Goal: Task Accomplishment & Management: Complete application form

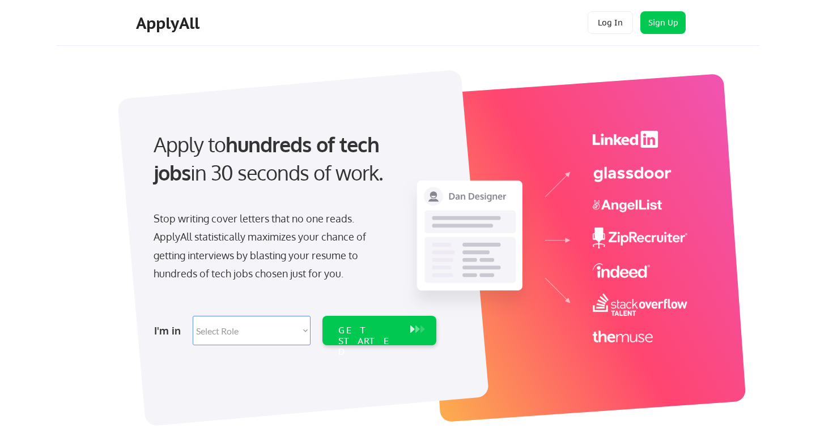
scroll to position [24, 0]
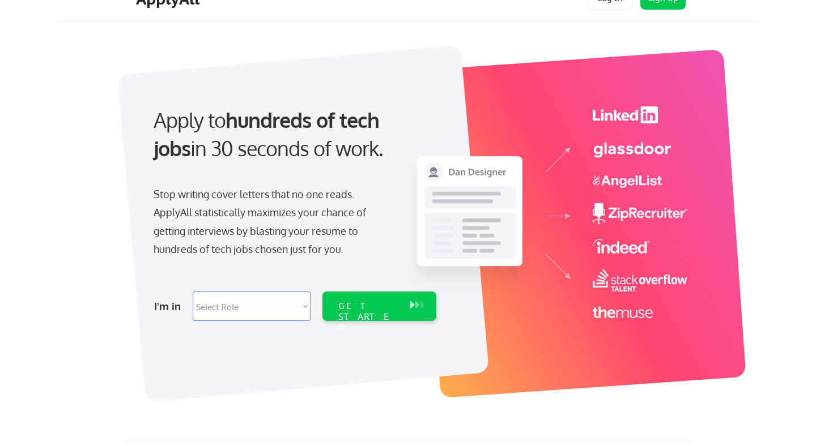
click at [234, 303] on select "Select Role Software Engineering Product Management Customer Success Sales UI/U…" at bounding box center [252, 306] width 118 height 29
select select ""design""
click at [193, 292] on select "Select Role Software Engineering Product Management Customer Success Sales UI/U…" at bounding box center [252, 306] width 118 height 29
select select ""design""
click at [380, 293] on div "GET STARTED" at bounding box center [368, 306] width 72 height 29
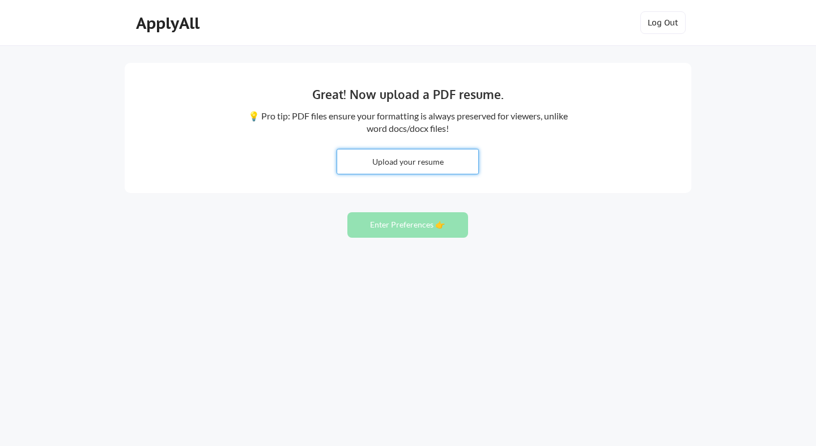
click at [433, 158] on input "file" at bounding box center [407, 162] width 141 height 24
type input "C:\fakepath\[PERSON_NAME]-Resume-2025.pdf"
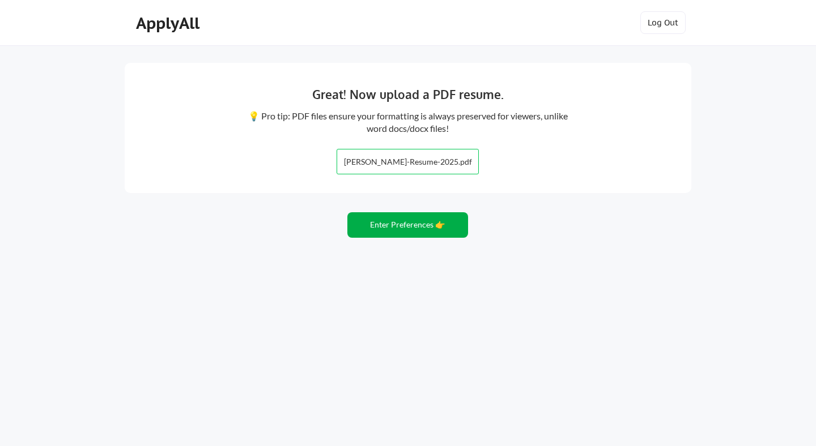
click at [396, 225] on button "Enter Preferences 👉" at bounding box center [407, 224] width 121 height 25
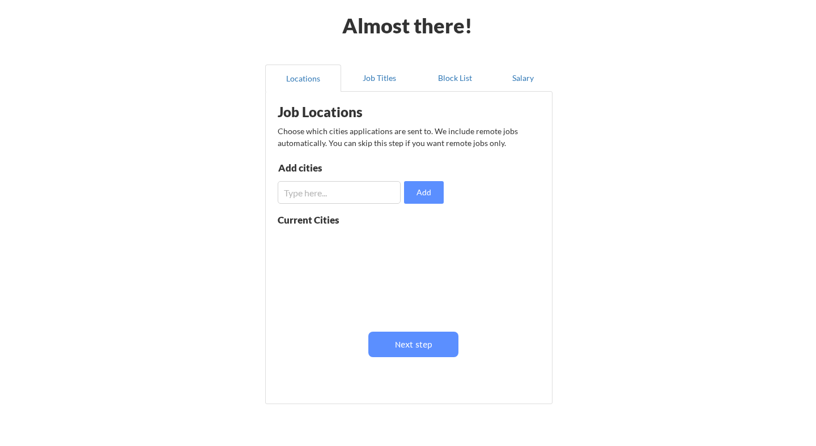
scroll to position [48, 0]
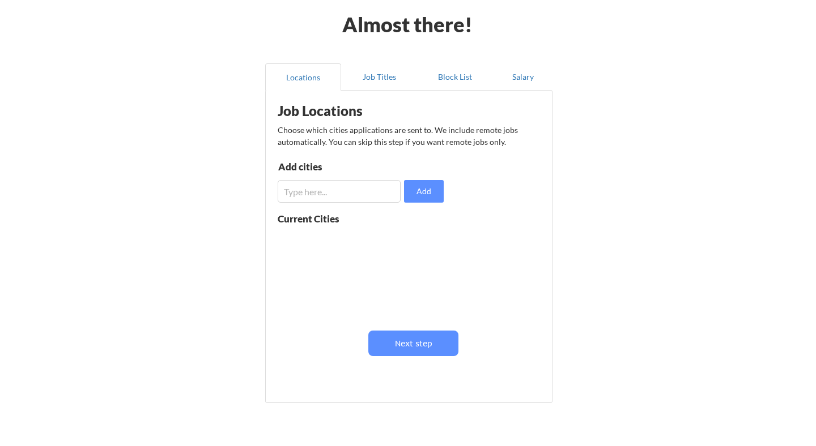
click at [319, 197] on input "input" at bounding box center [339, 191] width 123 height 23
type input "Los Angeles"
click at [431, 195] on button "Add" at bounding box center [424, 191] width 40 height 23
click at [385, 80] on button "Job Titles" at bounding box center [379, 76] width 76 height 27
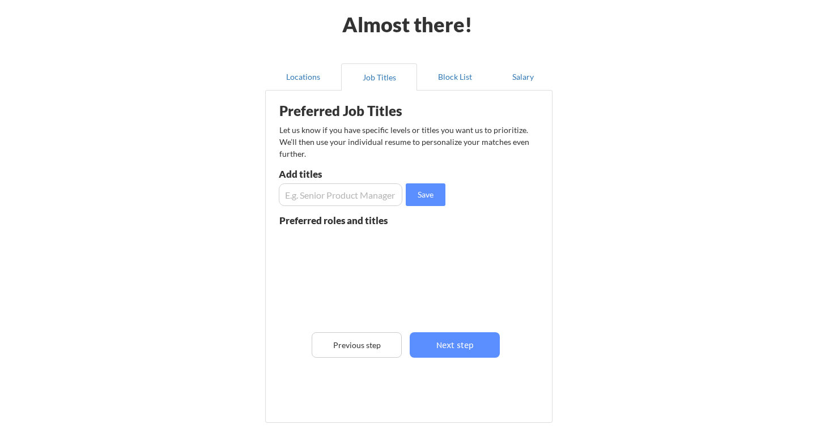
click at [333, 195] on input "input" at bounding box center [340, 195] width 123 height 23
type input "Senior Designer"
click at [429, 195] on button "Save" at bounding box center [426, 195] width 40 height 23
click at [359, 194] on input "input" at bounding box center [340, 195] width 123 height 23
type input "Lead Designer"
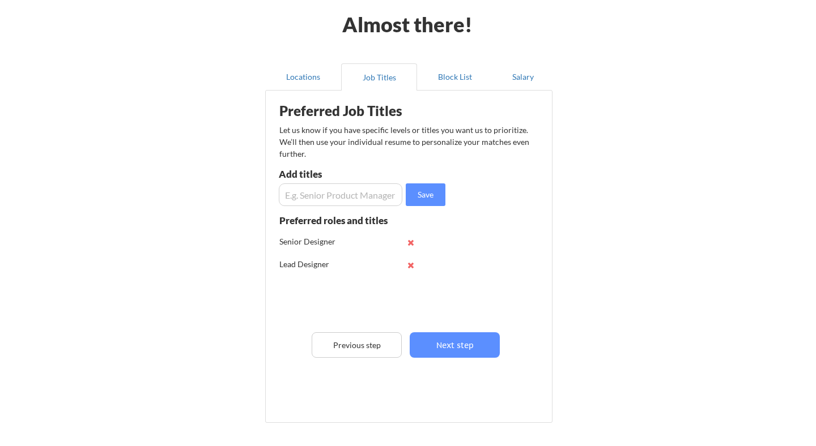
click at [359, 194] on input "input" at bounding box center [340, 195] width 123 height 23
type input "L"
type input "Creative"
type input "Senior Brand Designer"
click at [359, 194] on input "input" at bounding box center [340, 195] width 123 height 23
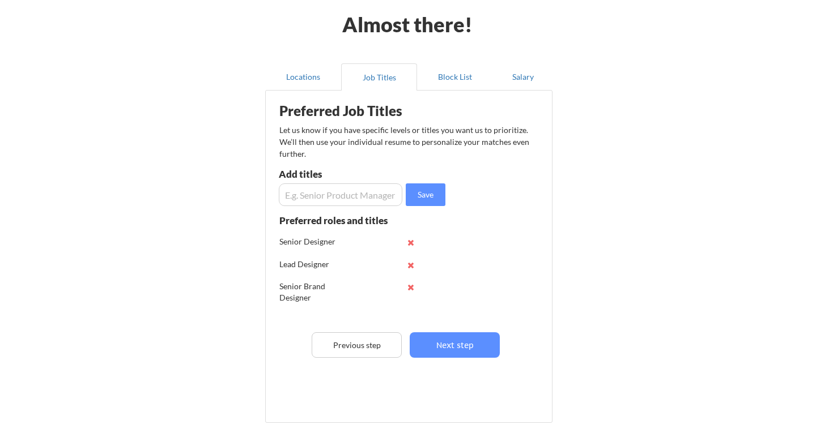
scroll to position [48, 0]
type input "Staff Designer"
click at [461, 340] on button "Next step" at bounding box center [455, 345] width 90 height 25
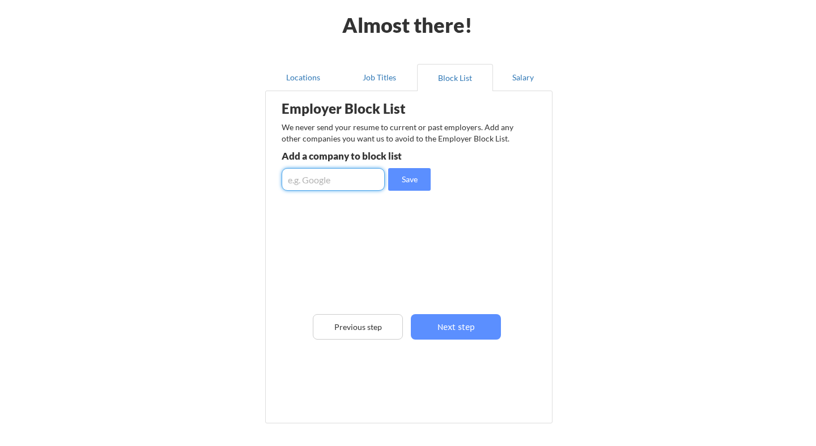
click at [330, 178] on input "input" at bounding box center [333, 179] width 103 height 23
type input "Tapcart"
click at [408, 181] on button "Save" at bounding box center [409, 179] width 42 height 23
click at [333, 180] on input "input" at bounding box center [333, 179] width 103 height 23
type input "Curri"
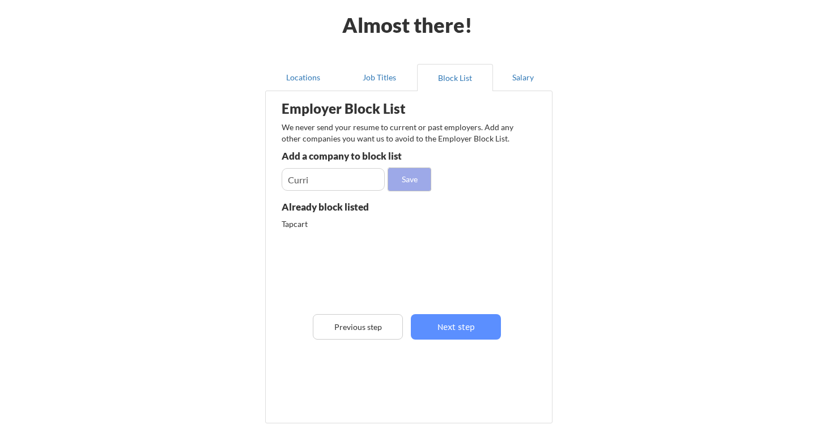
click at [407, 176] on button "Save" at bounding box center [409, 179] width 42 height 23
click at [451, 321] on button "Next step" at bounding box center [456, 326] width 90 height 25
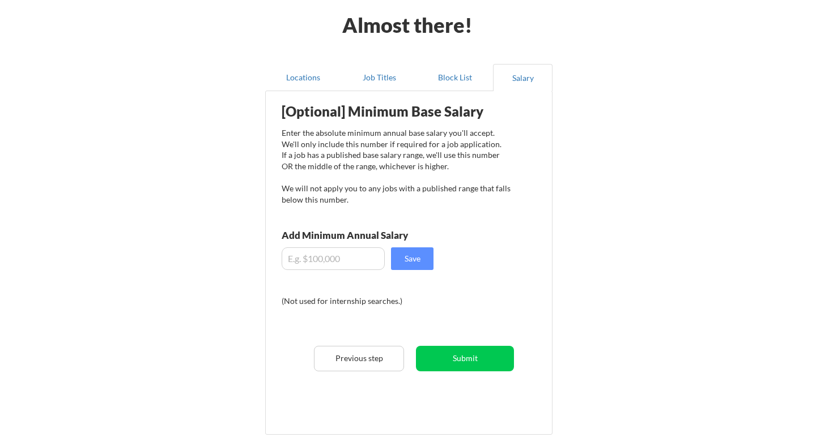
click at [338, 255] on input "input" at bounding box center [333, 259] width 103 height 23
type input "$200,000"
click at [416, 262] on button "Save" at bounding box center [412, 259] width 42 height 23
click at [491, 356] on button "Submit" at bounding box center [465, 358] width 98 height 25
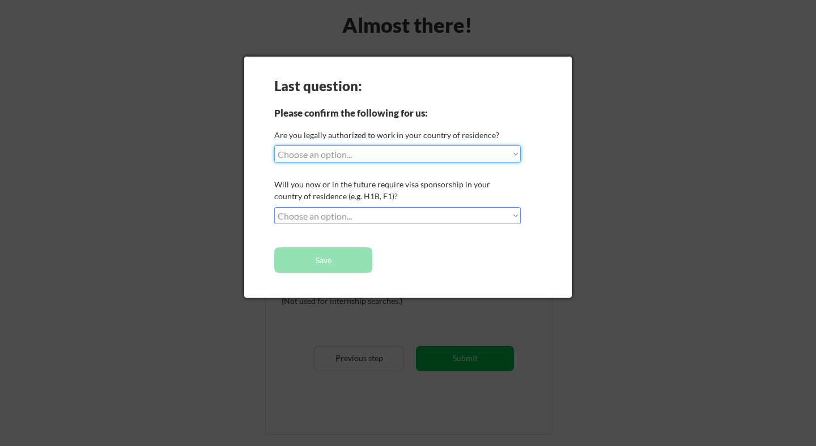
click at [420, 152] on select "Choose an option... Yes, I am a US Citizen Yes, I am a Canadian Citizen Yes, I …" at bounding box center [397, 154] width 246 height 17
select select ""yes__i_am_a_us_citizen""
click at [274, 146] on select "Choose an option... Yes, I am a US Citizen Yes, I am a Canadian Citizen Yes, I …" at bounding box center [397, 154] width 246 height 17
click at [377, 219] on select "Choose an option... No, I will not need sponsorship Yes, I will need sponsorship" at bounding box center [397, 215] width 246 height 17
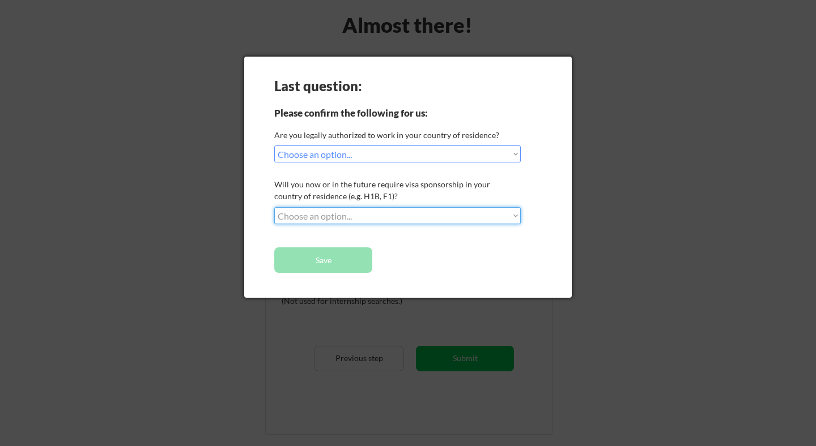
select select ""no__i_will_not_need_sponsorship""
click at [274, 207] on select "Choose an option... No, I will not need sponsorship Yes, I will need sponsorship" at bounding box center [397, 215] width 246 height 17
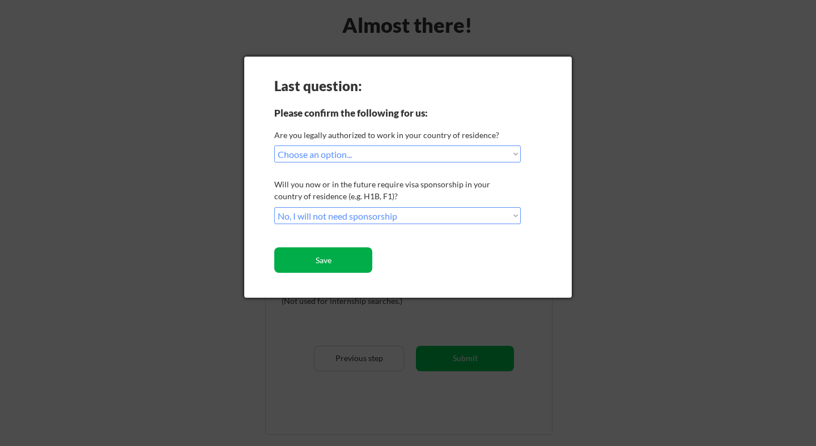
click at [359, 259] on button "Save" at bounding box center [323, 260] width 98 height 25
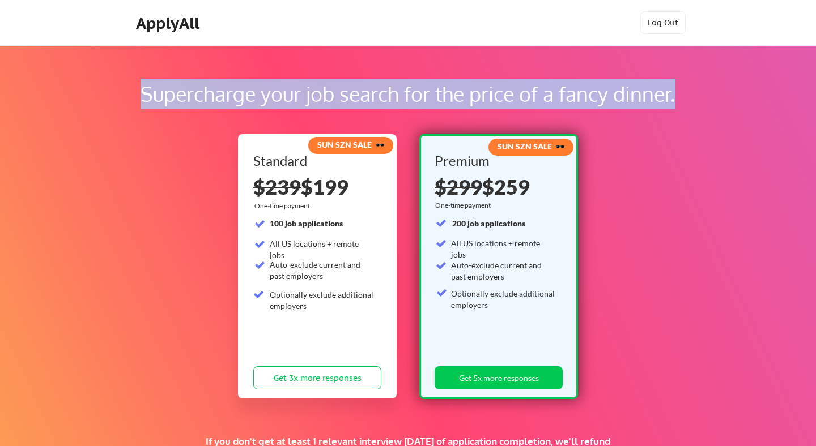
drag, startPoint x: 681, startPoint y: 95, endPoint x: 125, endPoint y: 95, distance: 555.7
click at [125, 95] on div "Supercharge your job search for the price of a fancy dinner." at bounding box center [408, 94] width 671 height 31
copy div "Supercharge your job search for the price of a fancy dinner."
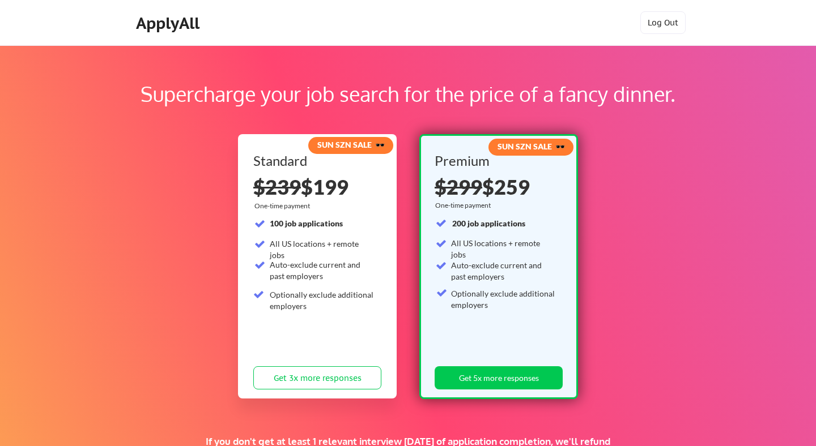
click at [132, 127] on div "Supercharge your job search for the price of a fancy dinner. SUN SZN SALE 🕶️ St…" at bounding box center [408, 354] width 816 height 619
click at [172, 32] on div "ApplyAll" at bounding box center [169, 23] width 67 height 19
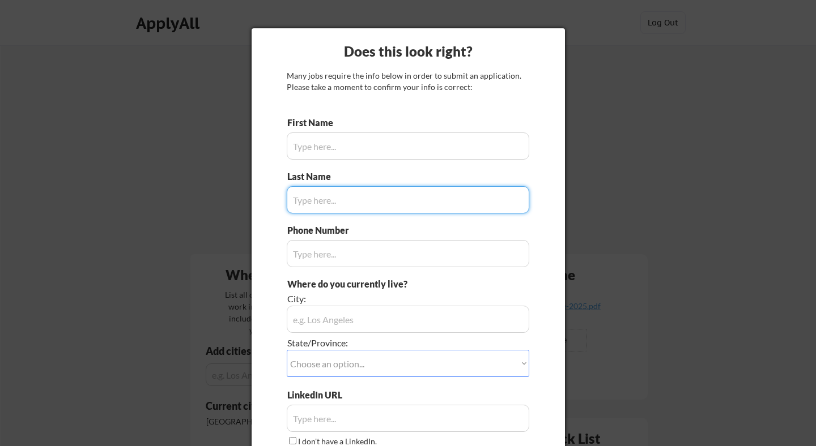
click at [126, 144] on div at bounding box center [408, 223] width 816 height 446
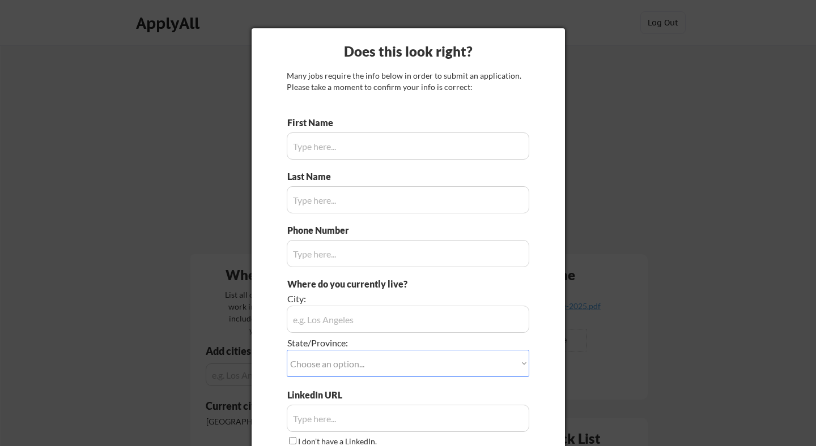
click at [667, 223] on div at bounding box center [408, 223] width 816 height 446
click at [313, 142] on input "input" at bounding box center [408, 146] width 242 height 27
